Goal: Check status: Check status

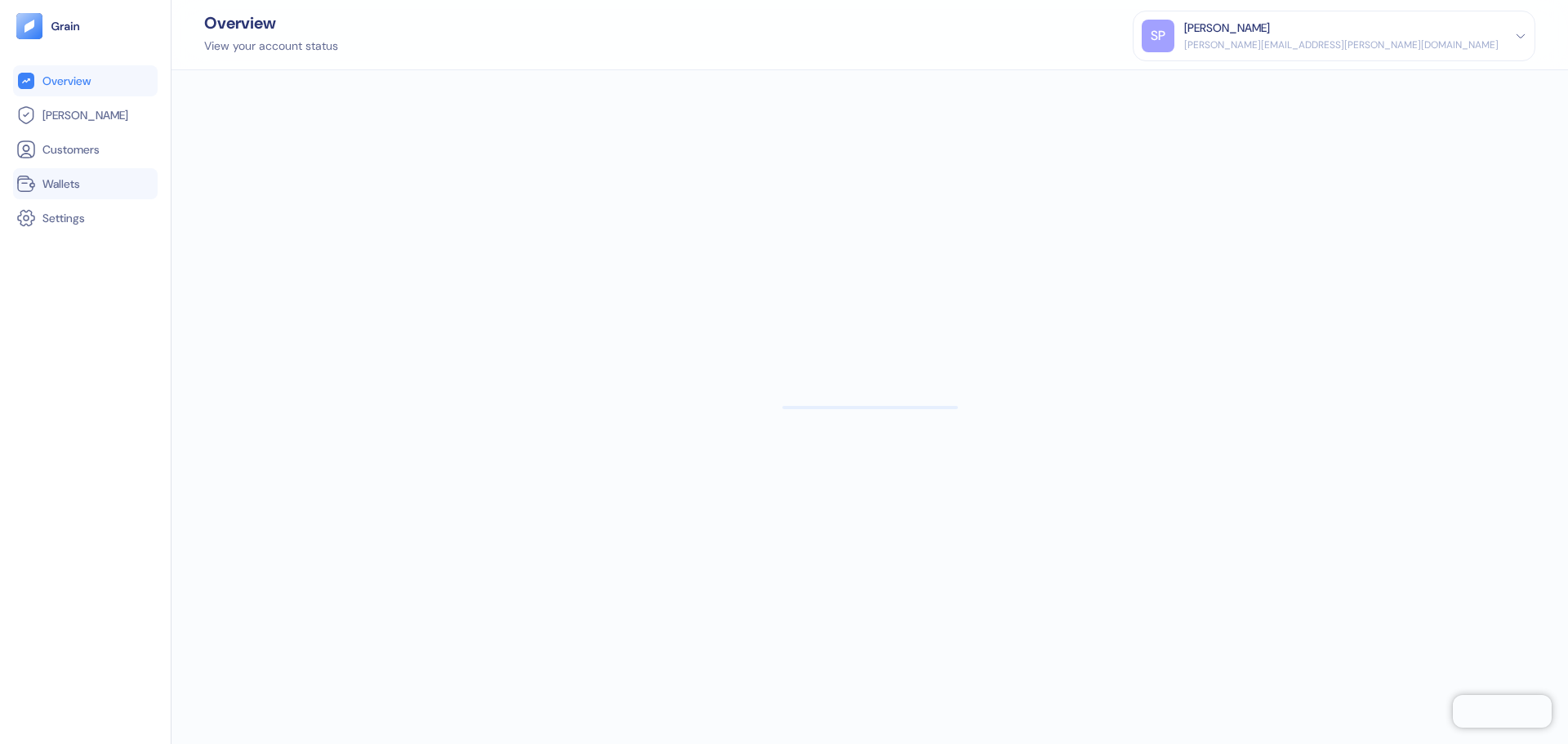
click at [101, 182] on link "Wallets" at bounding box center [86, 184] width 138 height 20
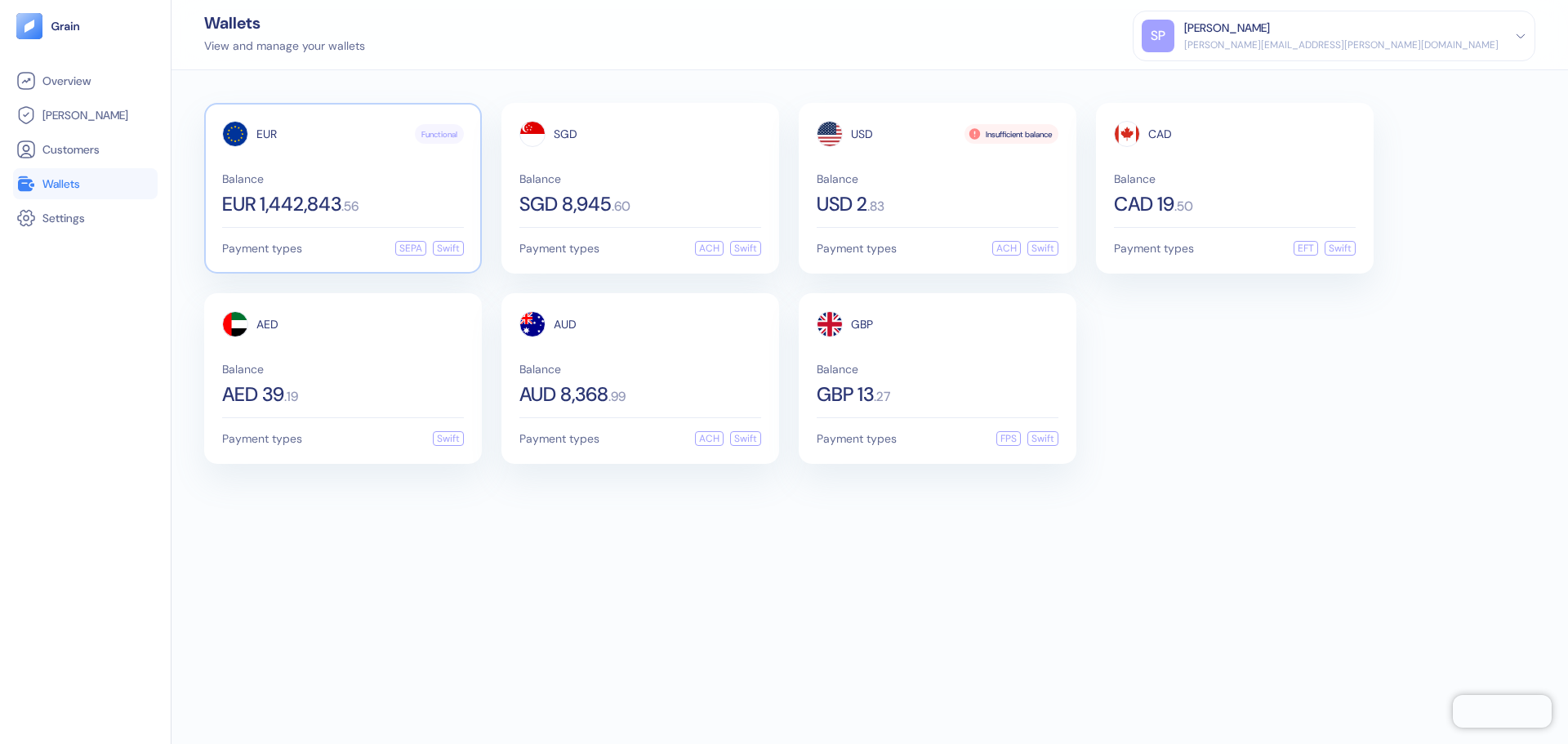
click at [278, 162] on div "EUR Functional Balance EUR 1,442,843 . 56" at bounding box center [343, 167] width 242 height 93
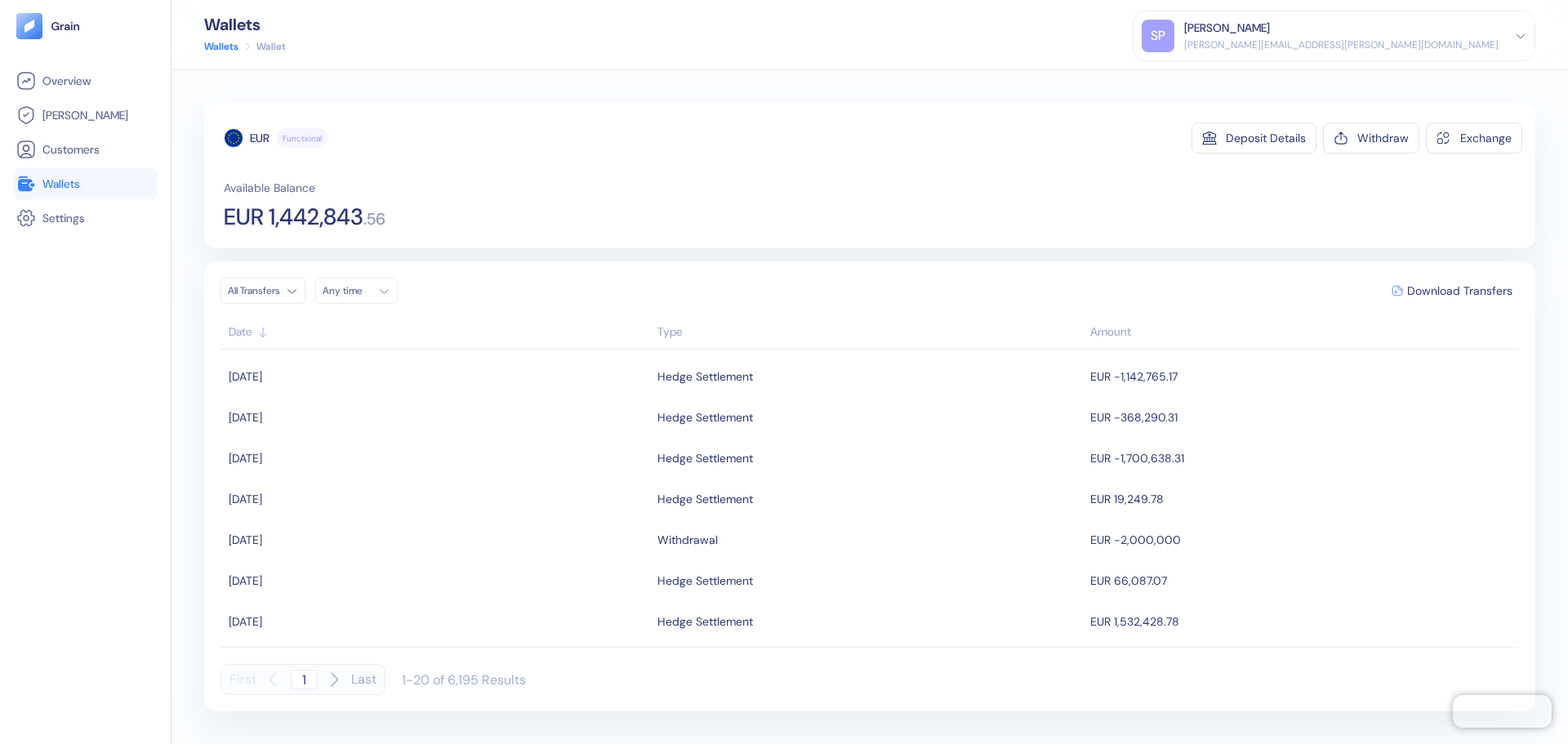
click at [428, 125] on div "EUR Functional Deposit Details Withdraw Exchange" at bounding box center [873, 137] width 1298 height 31
click at [359, 209] on span "EUR 1,442,843" at bounding box center [293, 216] width 139 height 23
click at [565, 157] on div "EUR Functional Deposit Details Withdraw Exchange Available Balance EUR 1,442,84…" at bounding box center [873, 176] width 1298 height 107
